Goal: Information Seeking & Learning: Find specific fact

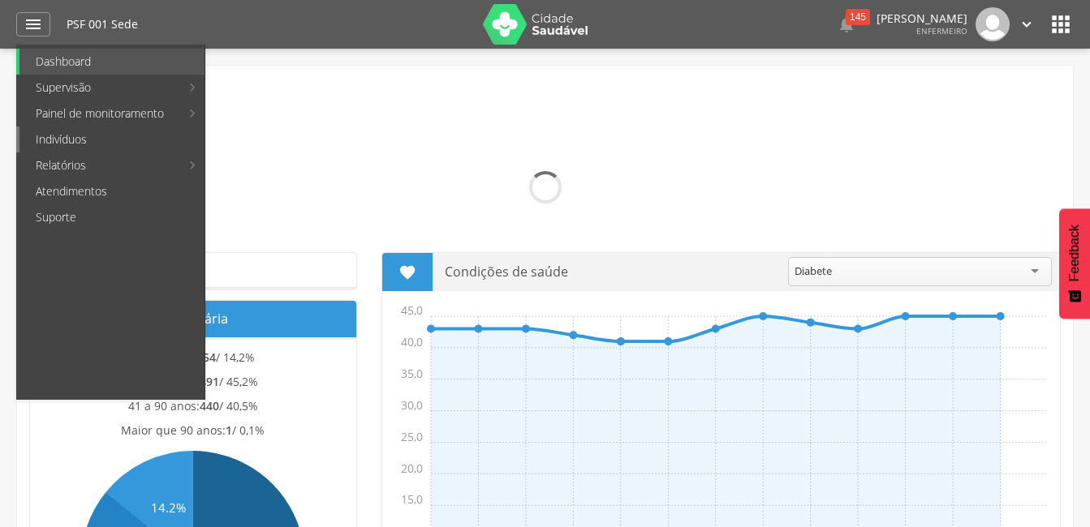
click at [101, 142] on link "Indivíduos" at bounding box center [111, 140] width 185 height 26
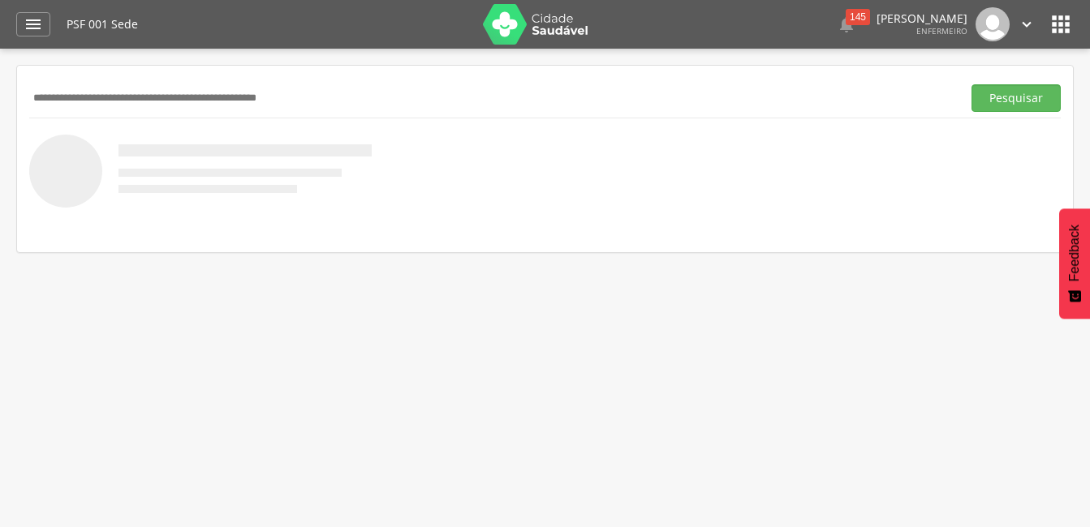
click at [397, 97] on input "text" at bounding box center [492, 98] width 926 height 28
click at [971, 84] on button "Pesquisar" at bounding box center [1015, 98] width 89 height 28
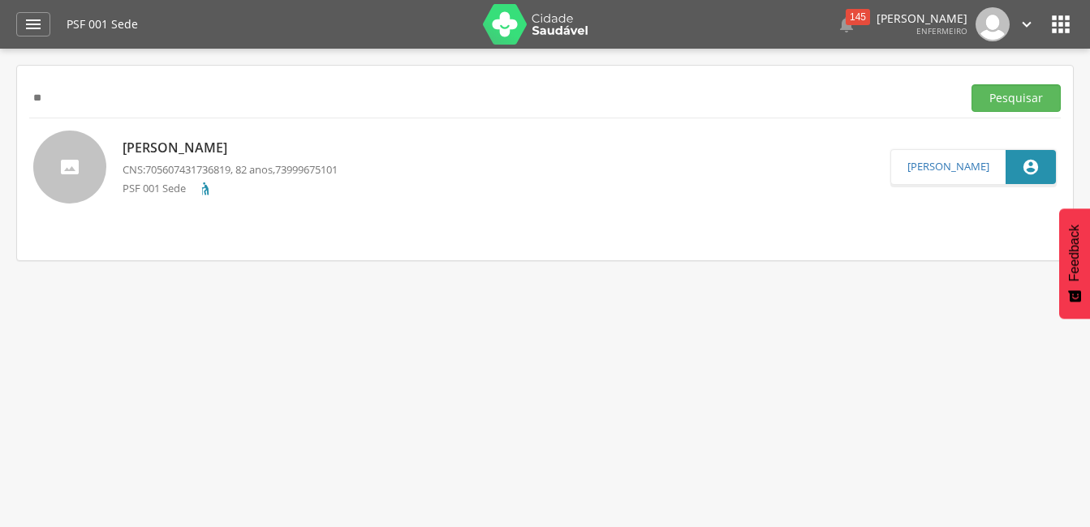
type input "*"
click at [971, 84] on button "Pesquisar" at bounding box center [1015, 98] width 89 height 28
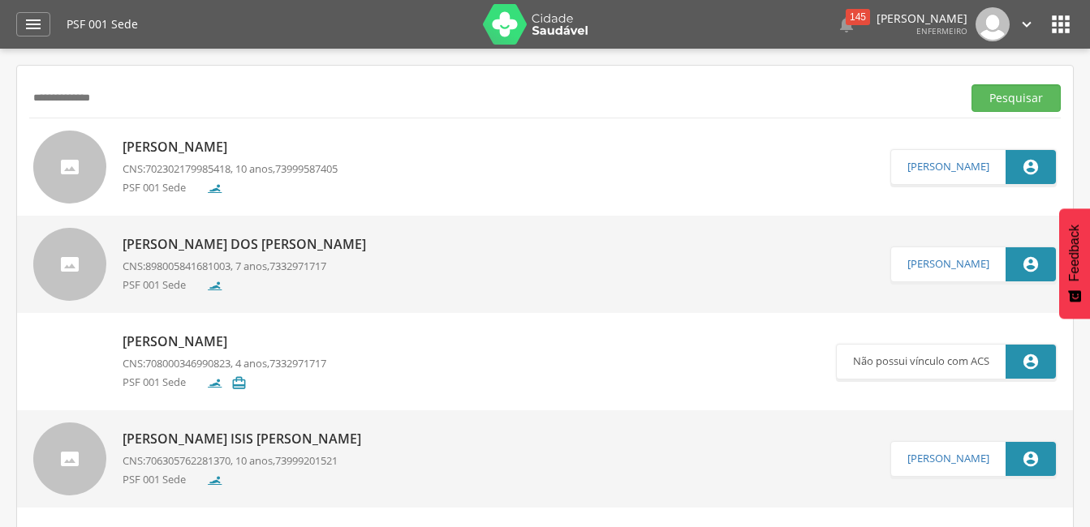
click at [971, 84] on button "Pesquisar" at bounding box center [1015, 98] width 89 height 28
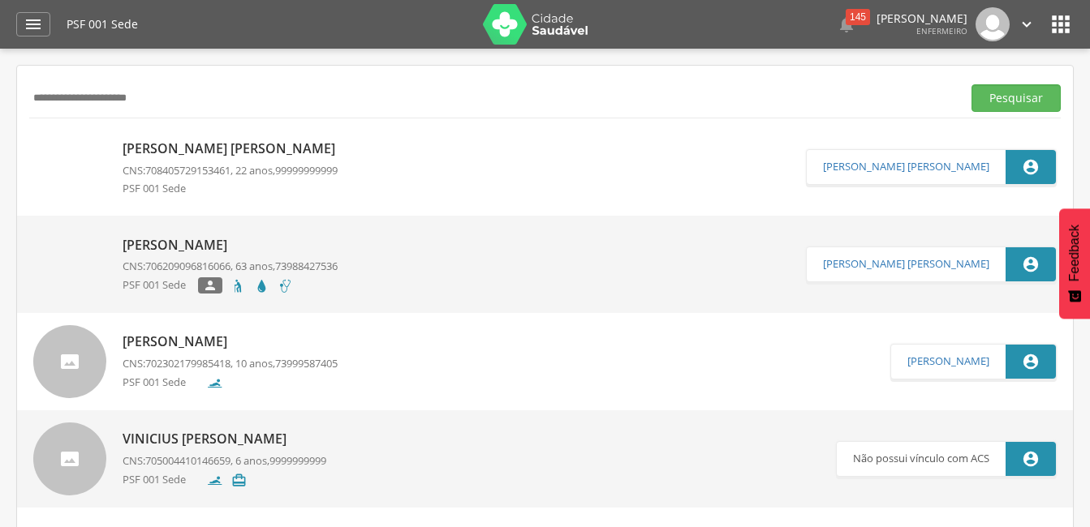
click at [971, 84] on button "Pesquisar" at bounding box center [1015, 98] width 89 height 28
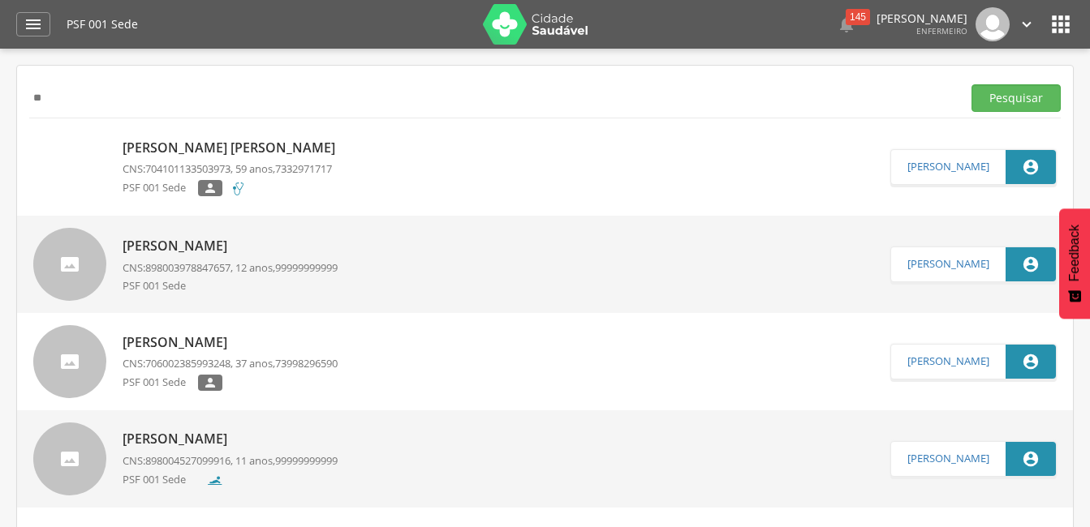
type input "*"
type input "**********"
click at [971, 84] on button "Pesquisar" at bounding box center [1015, 98] width 89 height 28
